Goal: Task Accomplishment & Management: Manage account settings

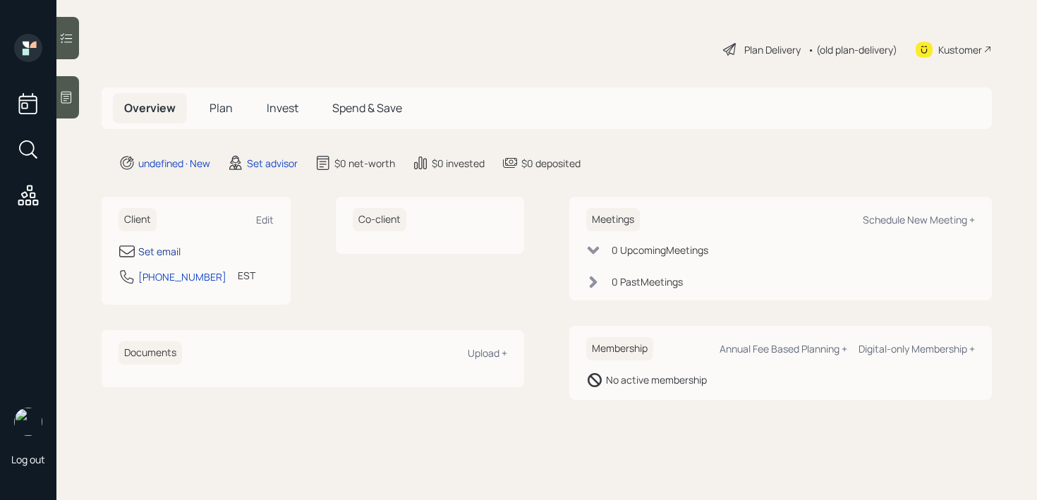
click at [173, 254] on div "Set email" at bounding box center [159, 251] width 42 height 15
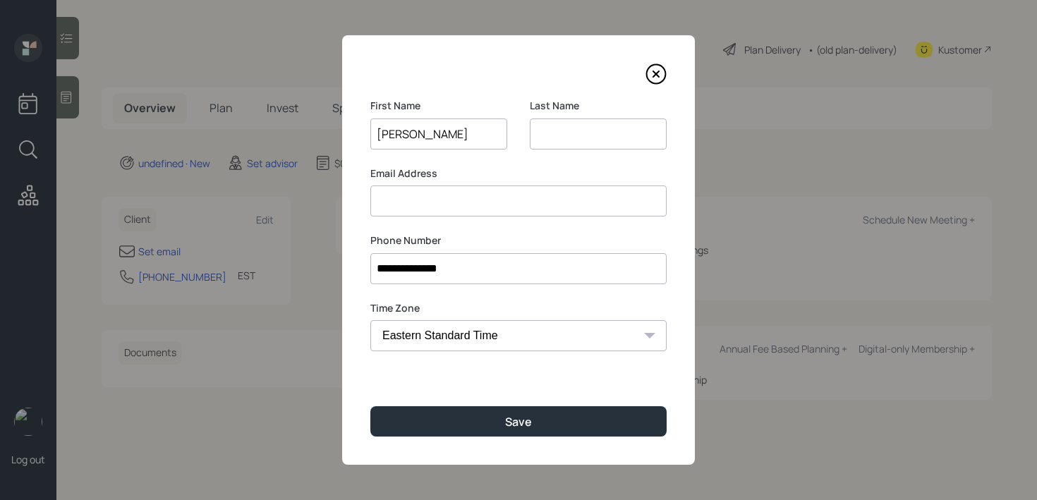
type input "[PERSON_NAME]"
click at [599, 128] on input at bounding box center [598, 134] width 137 height 31
click at [560, 136] on input "[PERSON_NAME]" at bounding box center [598, 134] width 137 height 31
type input "[PERSON_NAME]"
click at [526, 198] on input at bounding box center [519, 201] width 296 height 31
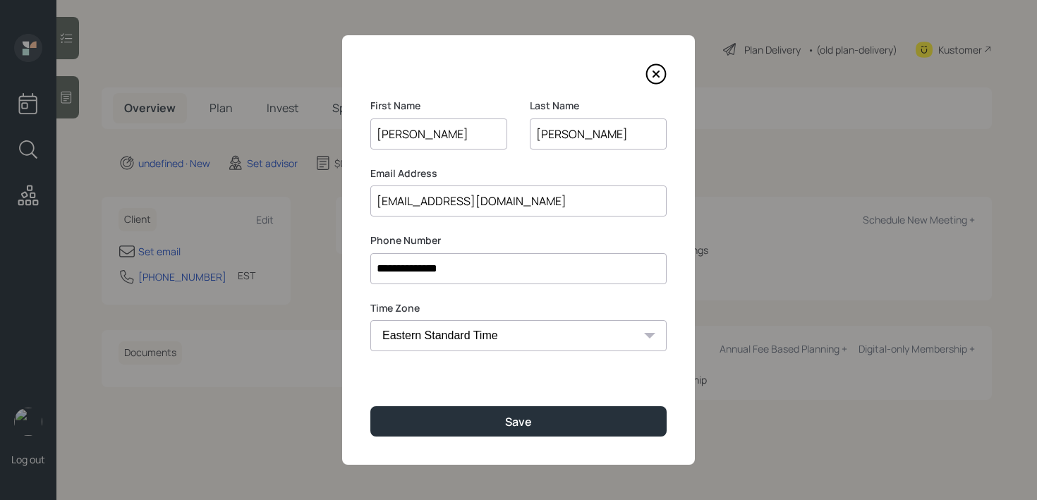
drag, startPoint x: 572, startPoint y: 195, endPoint x: 366, endPoint y: 195, distance: 205.4
click at [366, 195] on div "**********" at bounding box center [518, 250] width 353 height 430
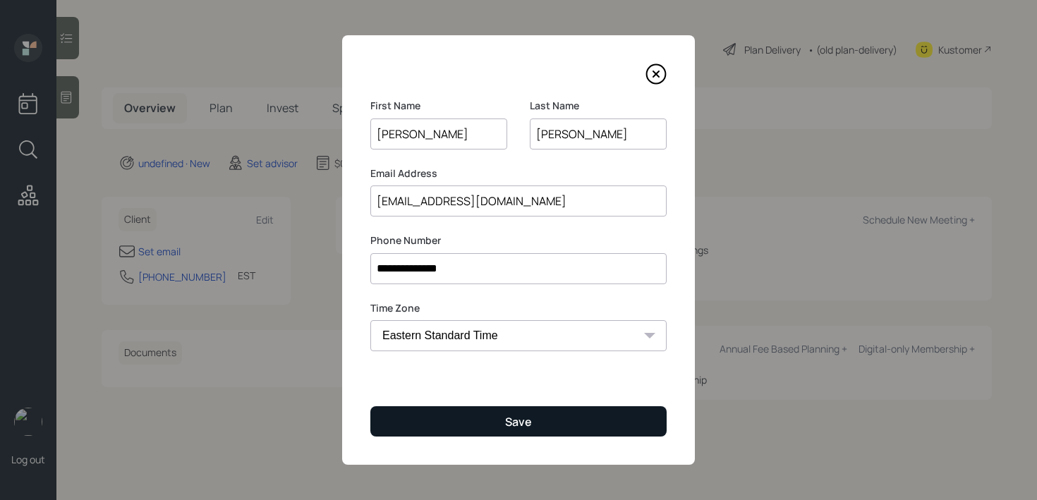
type input "[EMAIL_ADDRESS][DOMAIN_NAME]"
click at [529, 430] on button "Save" at bounding box center [519, 422] width 296 height 30
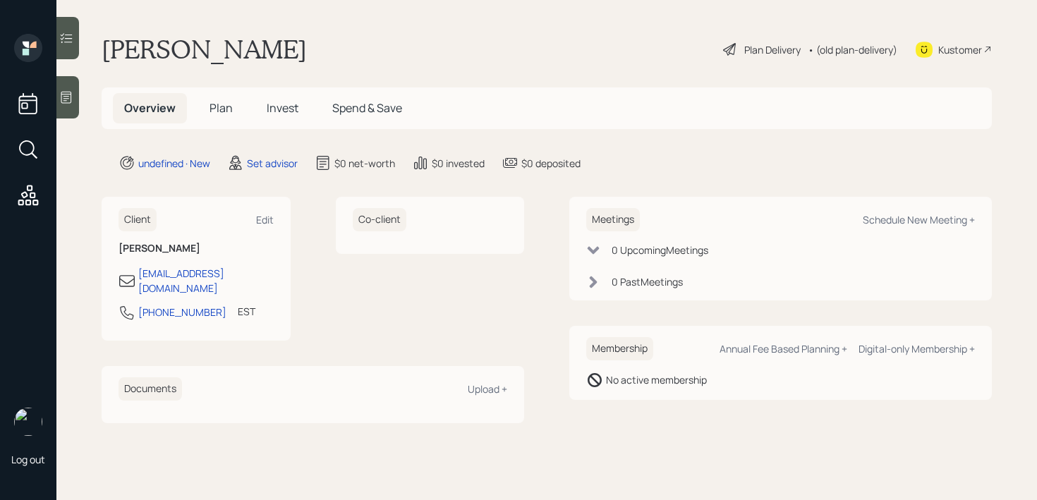
click at [73, 95] on div at bounding box center [67, 97] width 23 height 42
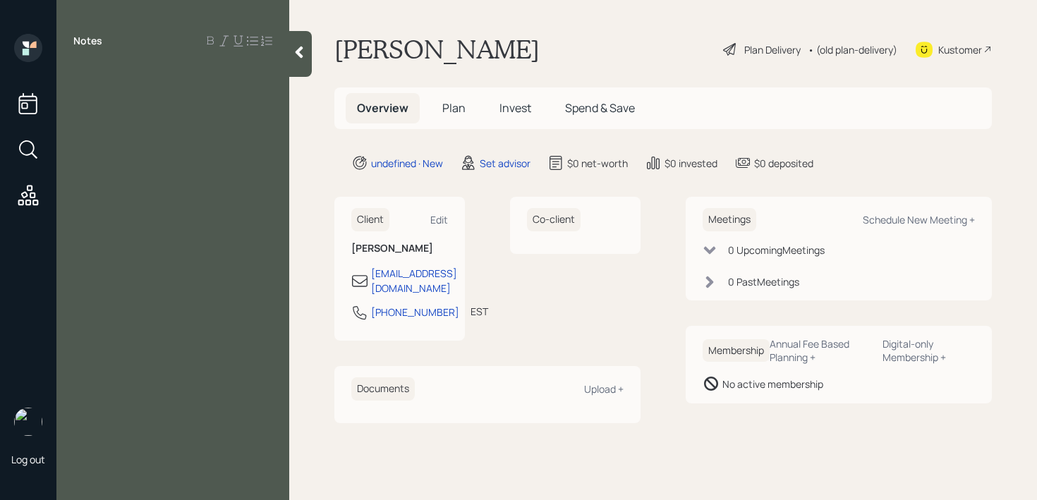
click at [300, 60] on div at bounding box center [300, 54] width 23 height 46
